Goal: Task Accomplishment & Management: Use online tool/utility

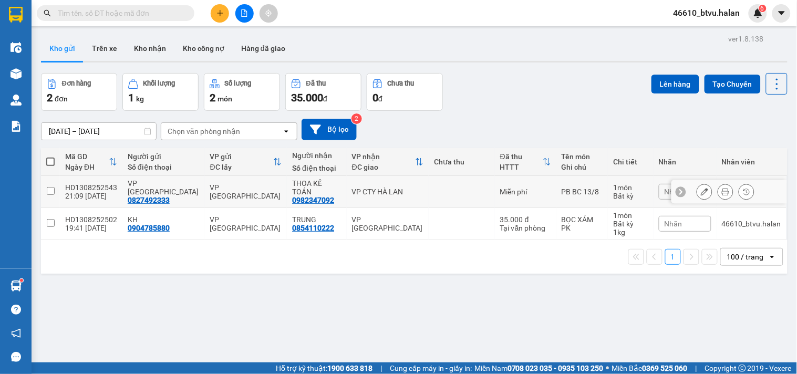
click at [219, 187] on div "VP [GEOGRAPHIC_DATA]" at bounding box center [246, 191] width 72 height 17
checkbox input "true"
click at [232, 217] on div "VP [GEOGRAPHIC_DATA]" at bounding box center [246, 223] width 72 height 17
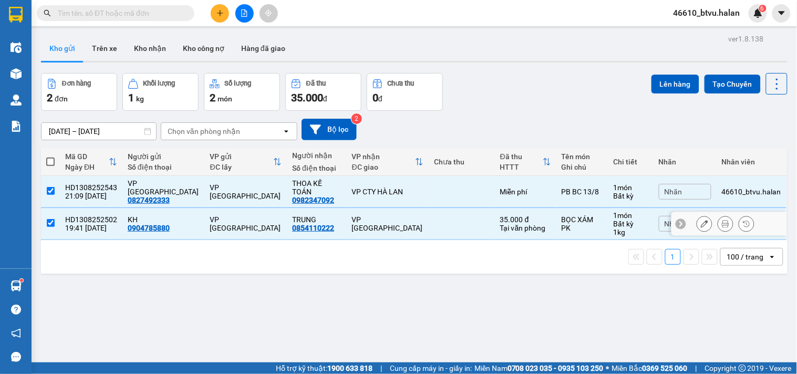
checkbox input "true"
click at [678, 91] on button "Lên hàng" at bounding box center [675, 84] width 48 height 19
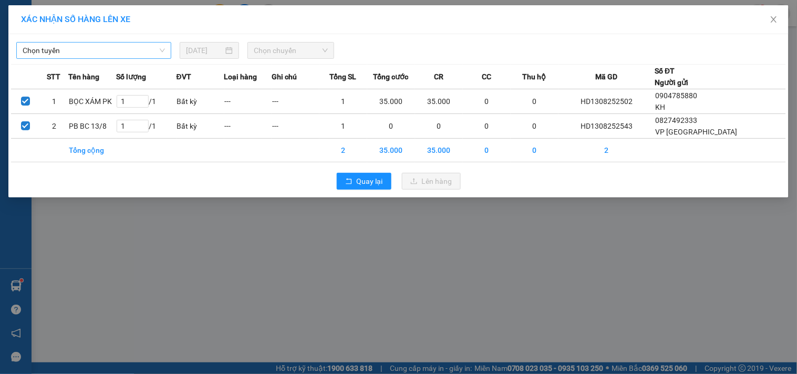
click at [136, 53] on span "Chọn tuyến" at bounding box center [94, 51] width 142 height 16
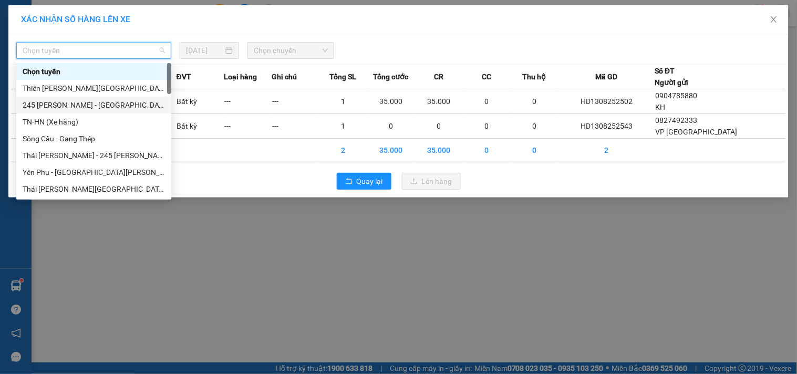
click at [107, 102] on div "245 Quang Trung - Thái Nguyên" at bounding box center [94, 105] width 142 height 12
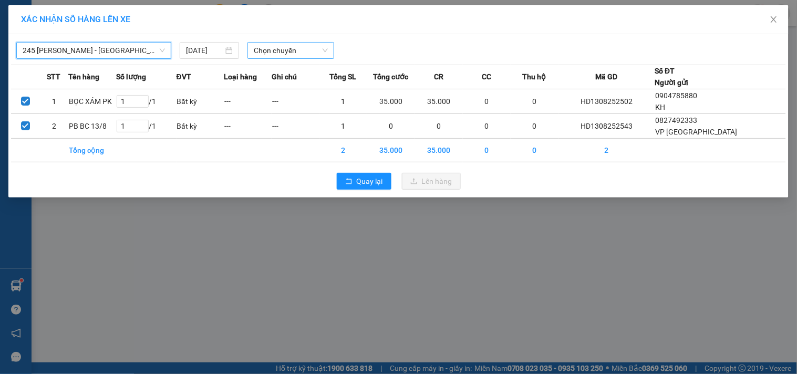
drag, startPoint x: 259, startPoint y: 53, endPoint x: 276, endPoint y: 53, distance: 16.8
click at [259, 53] on span "Chọn chuyến" at bounding box center [291, 51] width 74 height 16
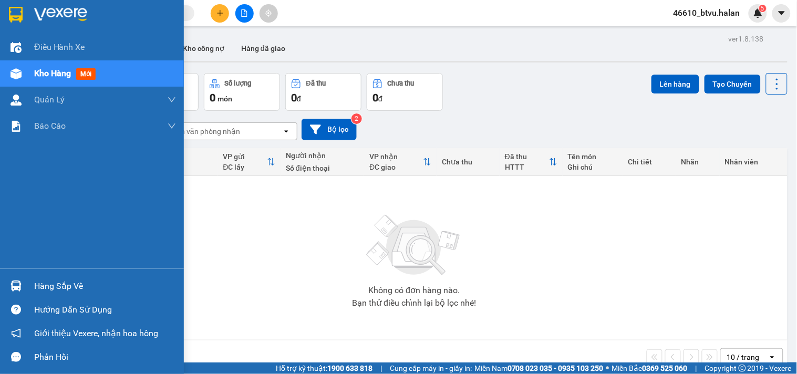
click at [49, 278] on div "Hàng sắp về" at bounding box center [105, 286] width 142 height 16
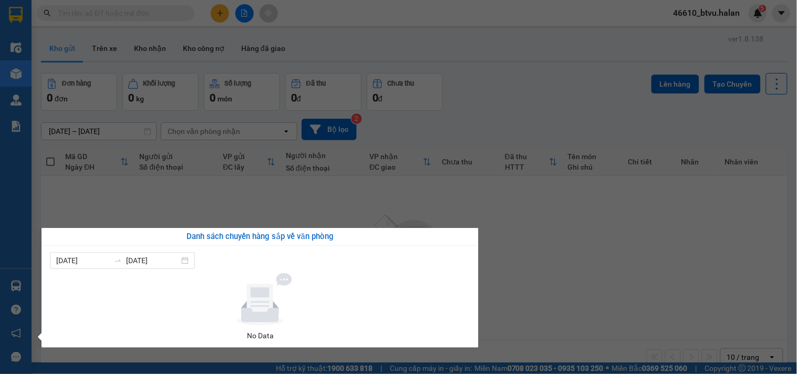
click at [663, 271] on section "Kết quả tìm kiếm ( 0 ) Bộ lọc No Data 46610_btvu.halan 5 Điều hành xe Kho hàng …" at bounding box center [398, 187] width 797 height 374
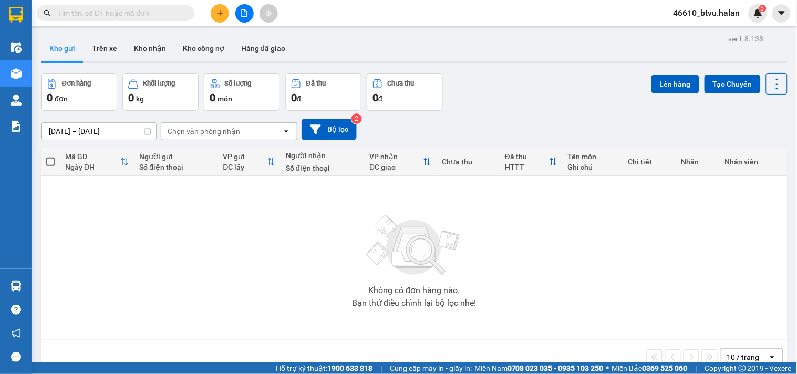
scroll to position [48, 0]
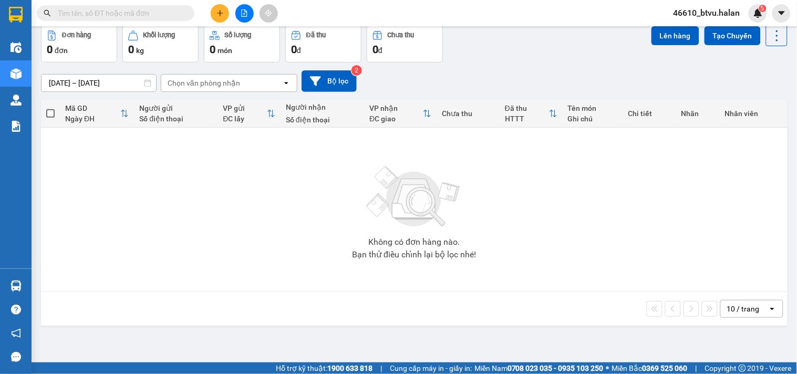
click at [743, 293] on div "10 / trang open" at bounding box center [414, 309] width 746 height 34
click at [740, 305] on div "10 / trang" at bounding box center [744, 308] width 47 height 17
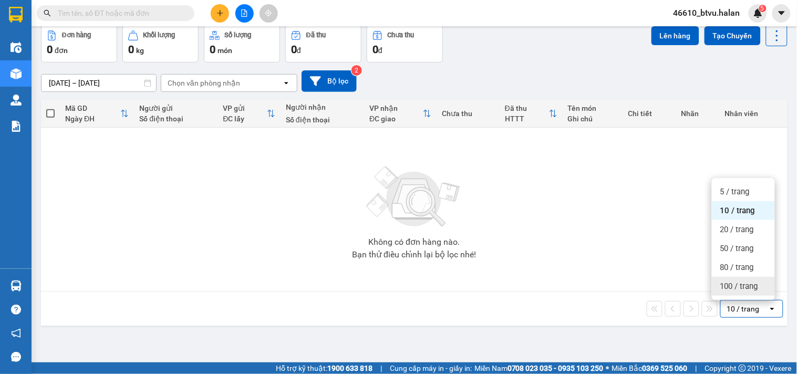
click at [729, 289] on span "100 / trang" at bounding box center [739, 286] width 38 height 11
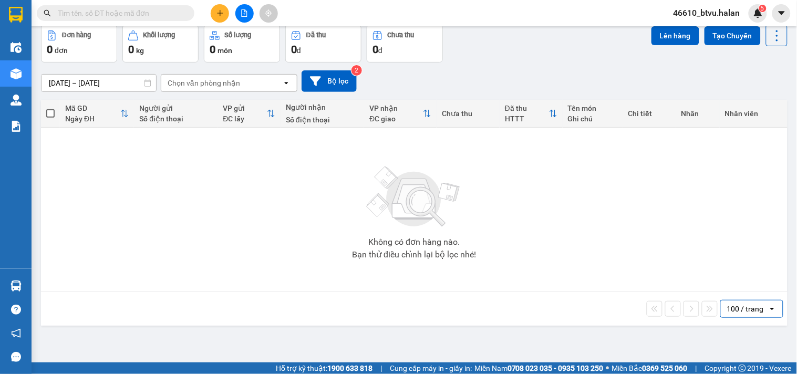
drag, startPoint x: 310, startPoint y: 24, endPoint x: 392, endPoint y: 7, distance: 83.8
click at [392, 7] on div "Kết quả tìm kiếm ( 0 ) Bộ lọc No Data 46610_btvu.halan 5" at bounding box center [398, 13] width 797 height 26
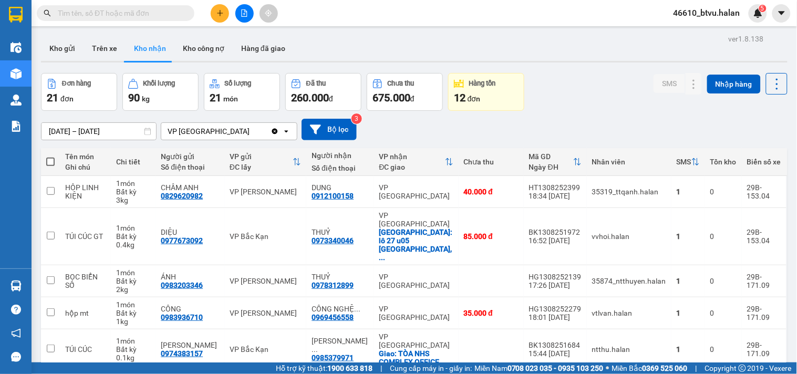
scroll to position [178, 0]
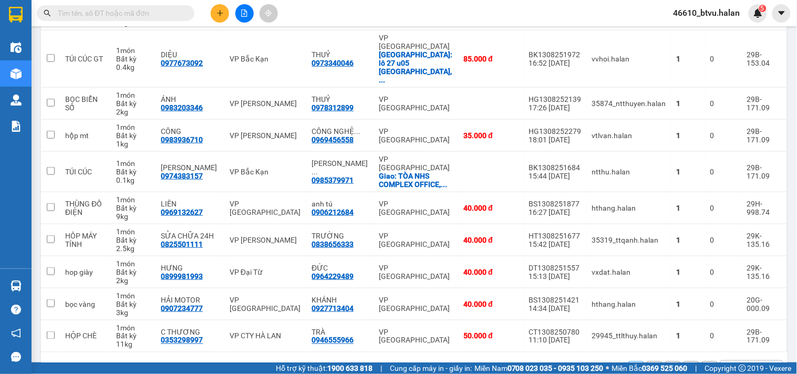
click at [727, 364] on div "10 / trang" at bounding box center [743, 369] width 33 height 11
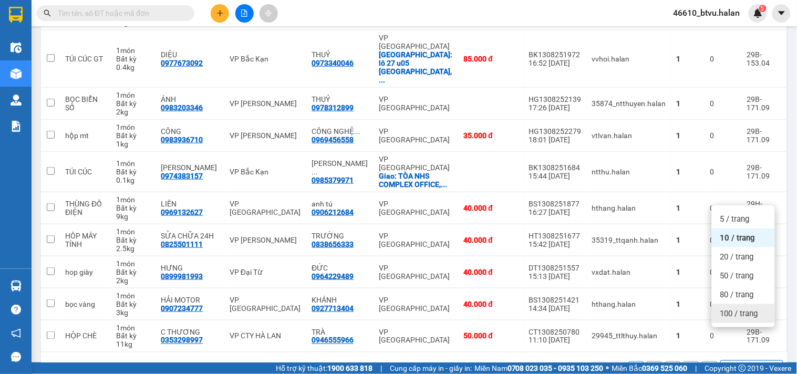
click at [726, 310] on span "100 / trang" at bounding box center [739, 313] width 38 height 11
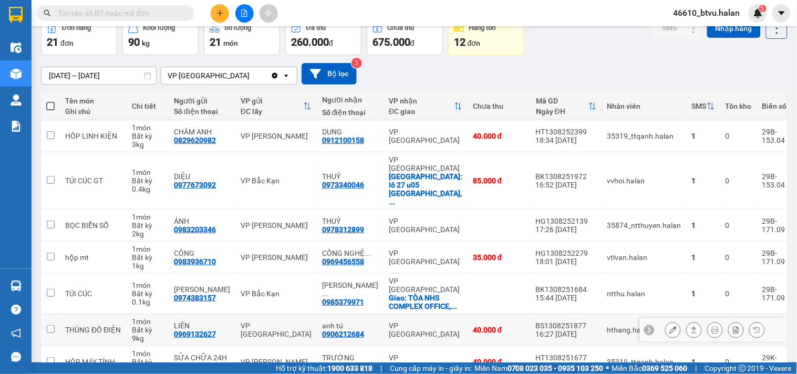
scroll to position [0, 0]
